Goal: Find contact information: Find contact information

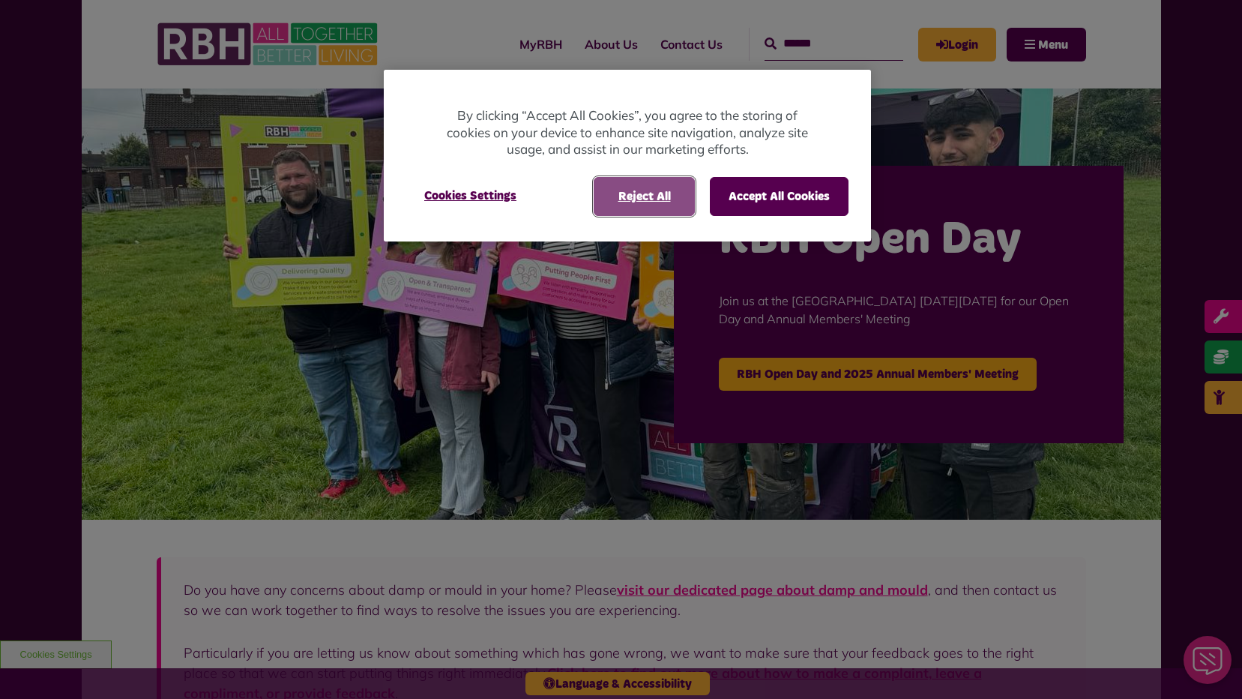
click at [661, 200] on button "Reject All" at bounding box center [644, 196] width 101 height 39
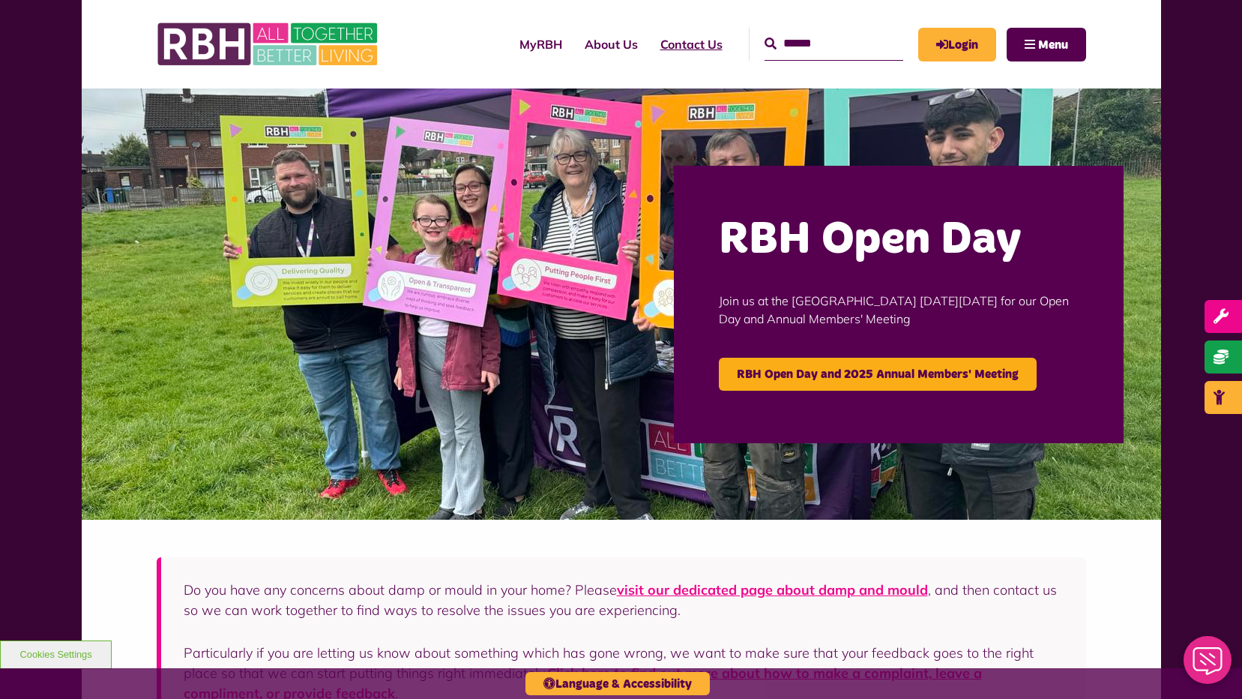
click at [682, 46] on link "Contact Us" at bounding box center [691, 44] width 85 height 40
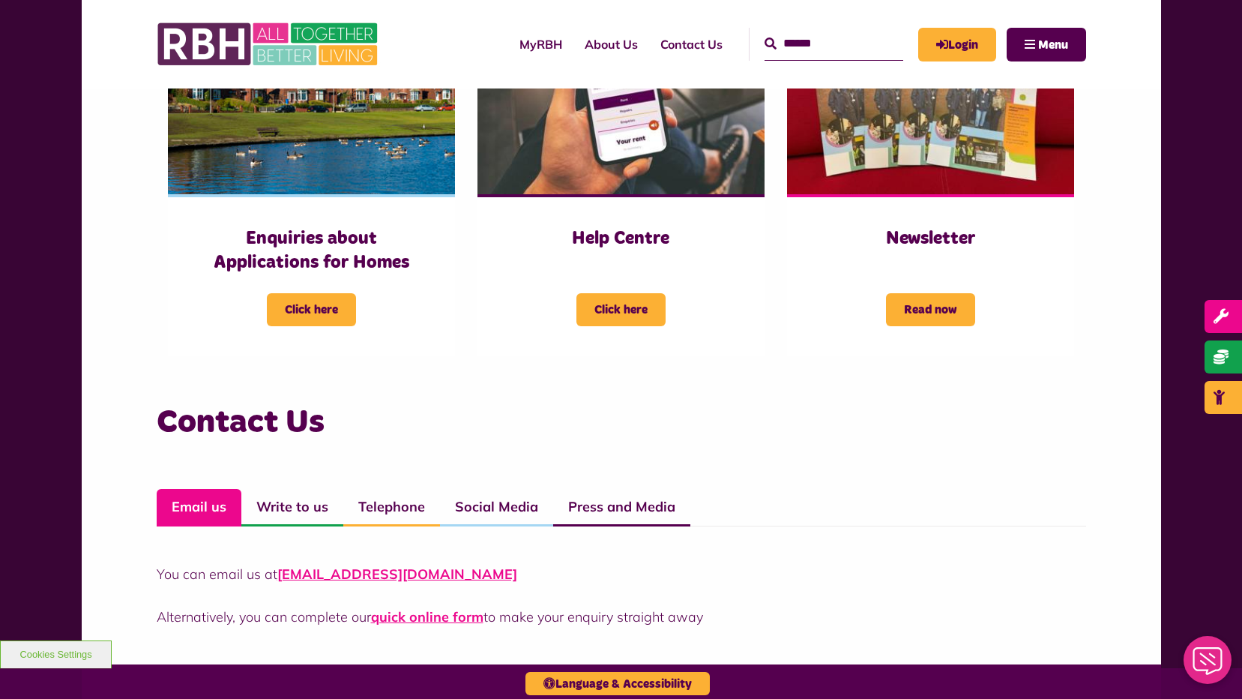
scroll to position [900, 0]
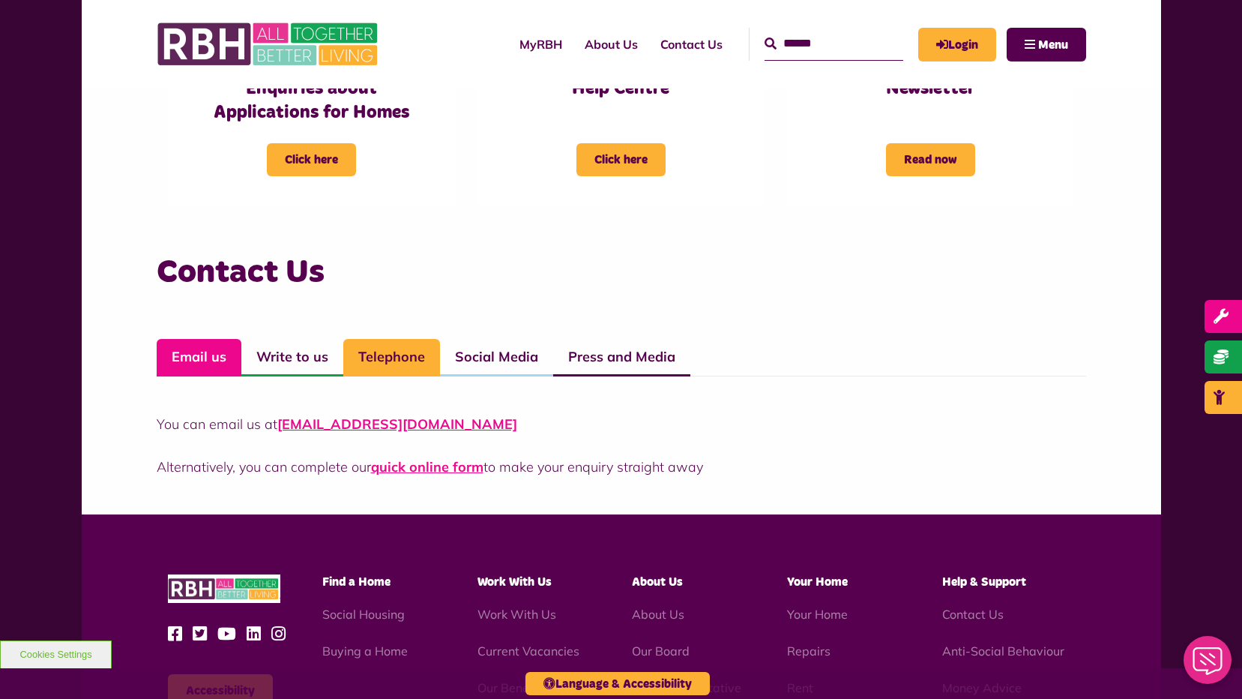
click at [419, 363] on link "Telephone" at bounding box center [391, 357] width 97 height 37
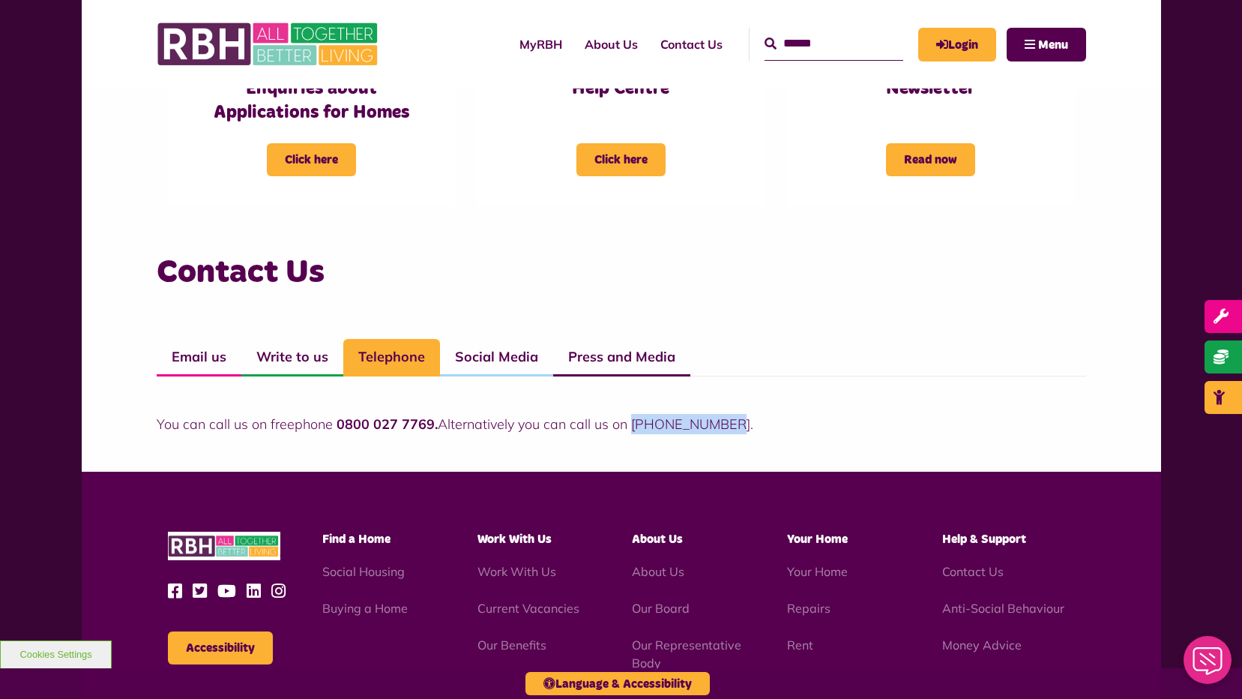
drag, startPoint x: 730, startPoint y: 424, endPoint x: 631, endPoint y: 430, distance: 98.4
click at [631, 430] on p "You can call us on freephone 0800 027 7769. Alternatively you can call us on 01…" at bounding box center [622, 424] width 930 height 20
drag, startPoint x: 631, startPoint y: 430, endPoint x: 665, endPoint y: 424, distance: 34.3
copy p "01706 274100."
click at [45, 698] on html "Skip to main content Enable accessibility for low vision Open the accessibility…" at bounding box center [621, 8] width 1242 height 1816
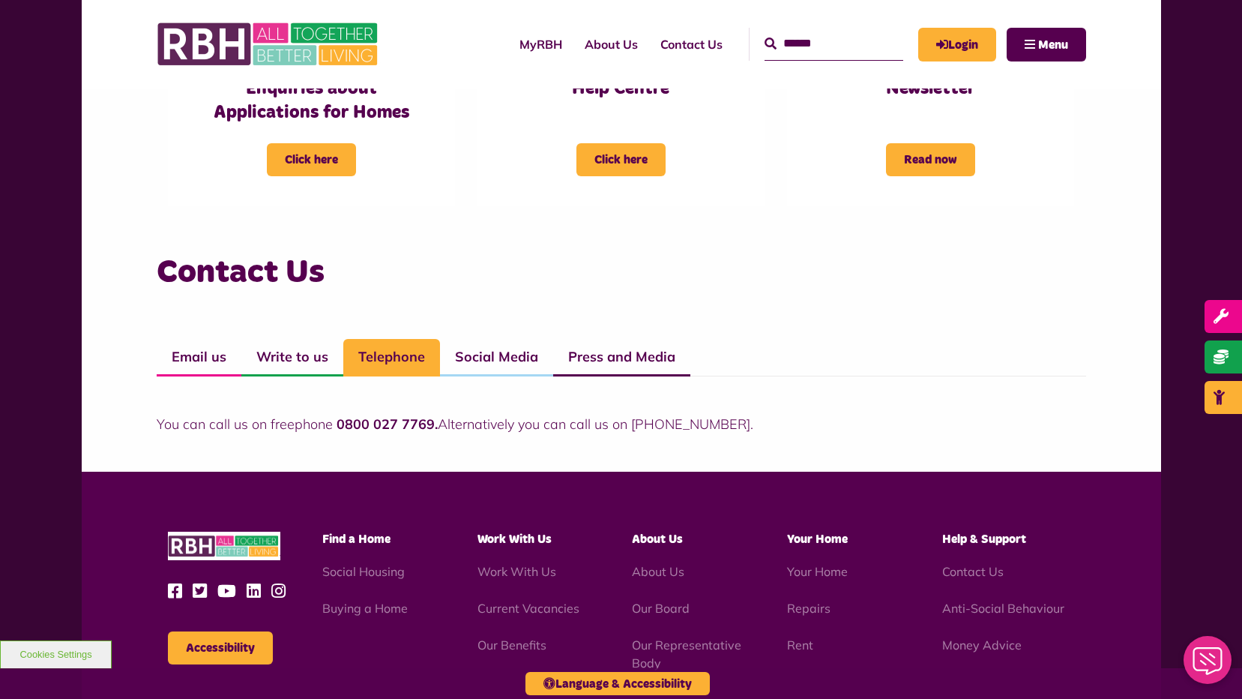
scroll to position [916, 0]
